Goal: Find specific page/section: Find specific page/section

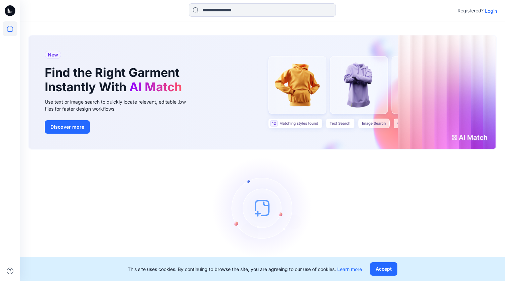
click at [492, 10] on p "Login" at bounding box center [491, 10] width 12 height 7
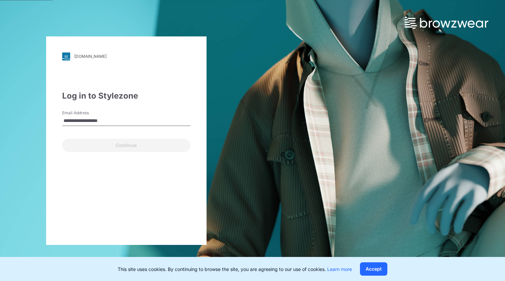
click at [126, 145] on button "Continue" at bounding box center [126, 145] width 128 height 13
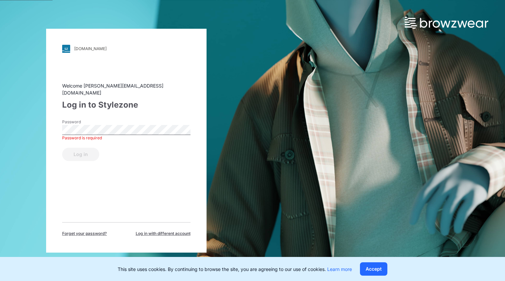
click at [80, 151] on button "Log in" at bounding box center [80, 154] width 37 height 13
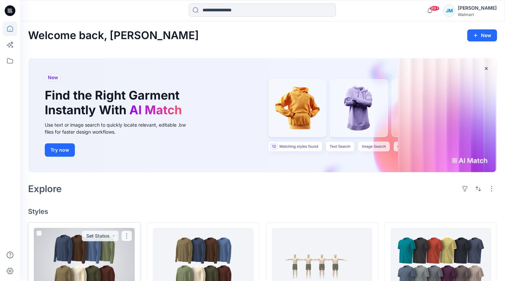
click at [100, 254] on div at bounding box center [84, 264] width 101 height 73
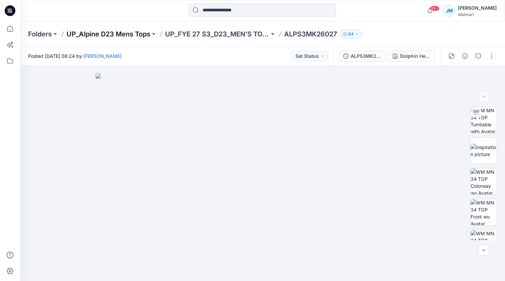
click at [143, 33] on p "UP_Alpine D23 Mens Tops" at bounding box center [108, 33] width 84 height 9
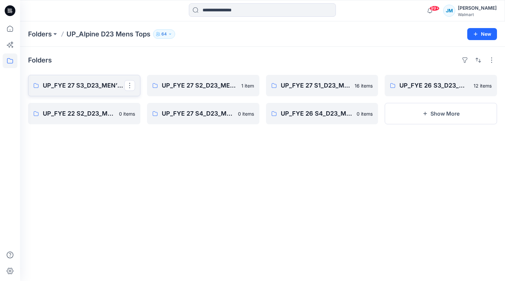
click at [114, 87] on p "UP_FYE 27 S3_D23_MEN’S TOP ALPINE" at bounding box center [83, 85] width 81 height 9
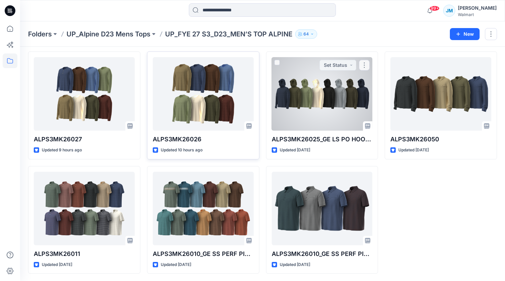
scroll to position [23, 0]
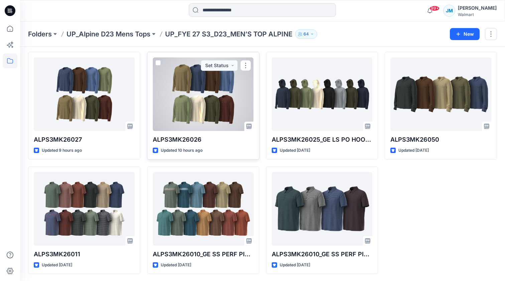
click at [230, 91] on div at bounding box center [203, 93] width 101 height 73
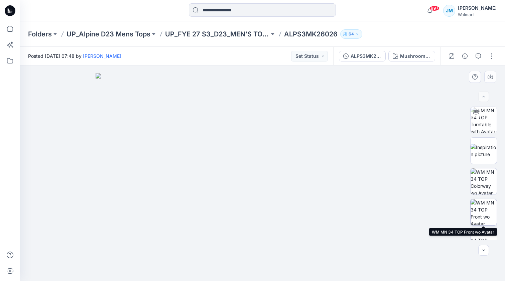
click at [490, 208] on img at bounding box center [483, 212] width 26 height 26
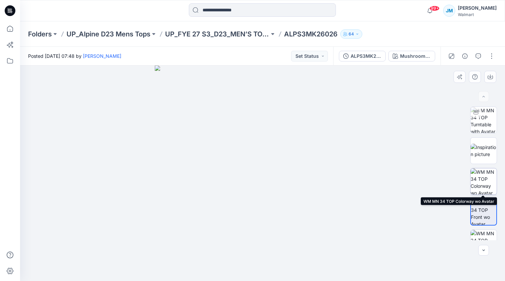
click at [484, 188] on img at bounding box center [483, 181] width 26 height 26
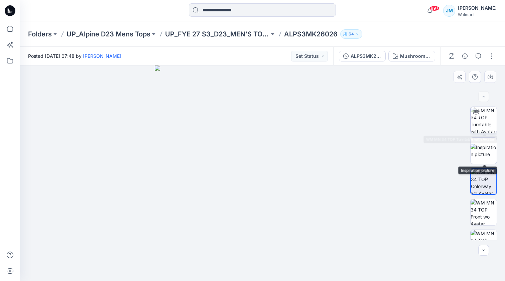
click at [481, 128] on img at bounding box center [483, 120] width 26 height 26
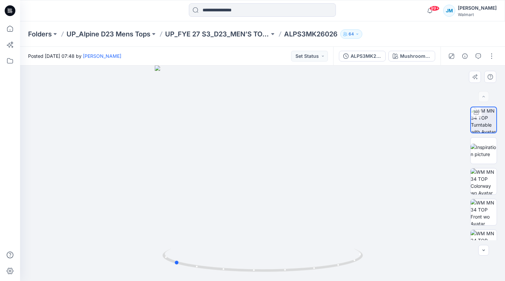
drag, startPoint x: 263, startPoint y: 273, endPoint x: 375, endPoint y: 241, distance: 116.0
click at [375, 241] on div at bounding box center [262, 172] width 485 height 215
click at [376, 172] on img at bounding box center [262, 129] width 392 height 304
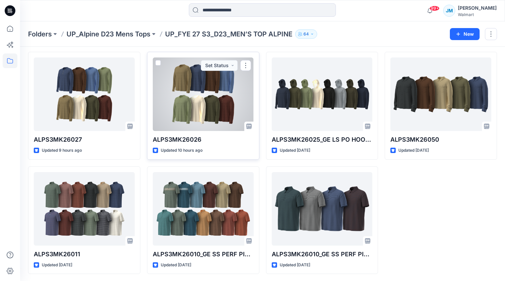
click at [182, 104] on div at bounding box center [203, 93] width 101 height 73
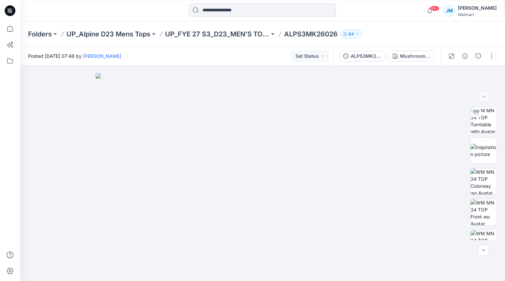
scroll to position [23, 0]
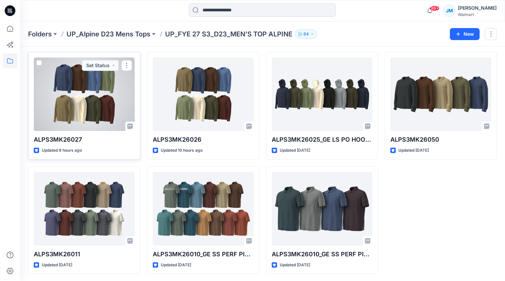
click at [87, 100] on div at bounding box center [84, 93] width 101 height 73
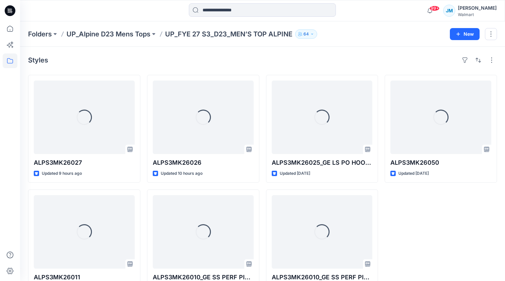
scroll to position [23, 0]
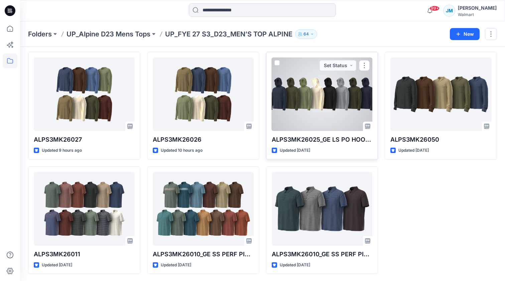
click at [312, 105] on div at bounding box center [321, 93] width 101 height 73
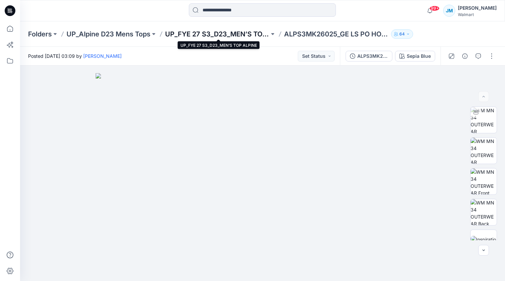
click at [178, 32] on p "UP_FYE 27 S3_D23_MEN’S TOP ALPINE" at bounding box center [217, 33] width 104 height 9
